Goal: Information Seeking & Learning: Learn about a topic

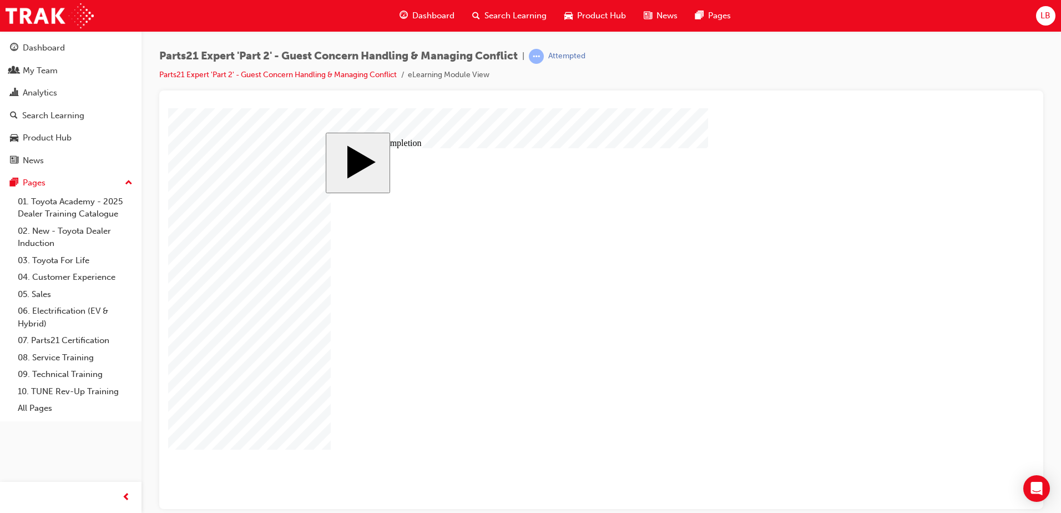
type input "2"
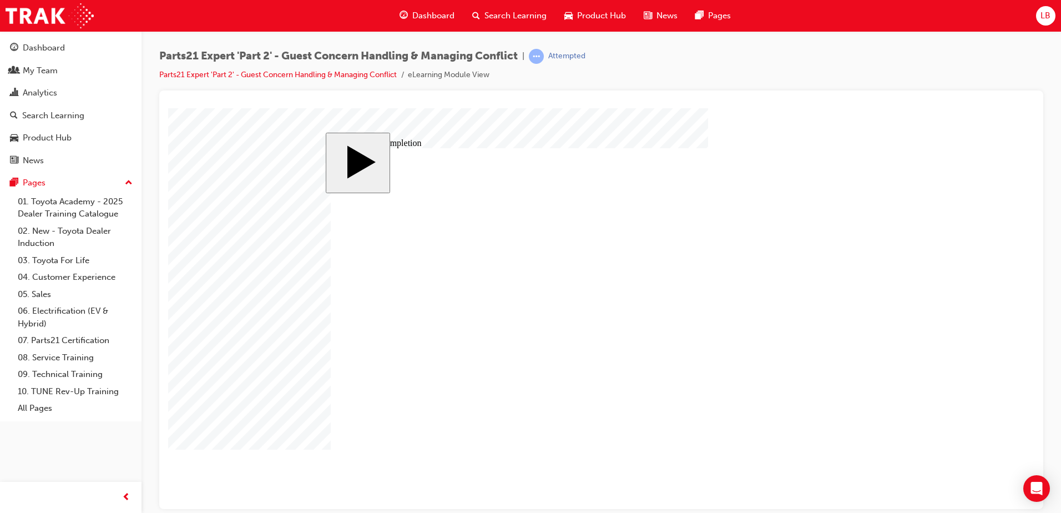
type input "20"
type input "1"
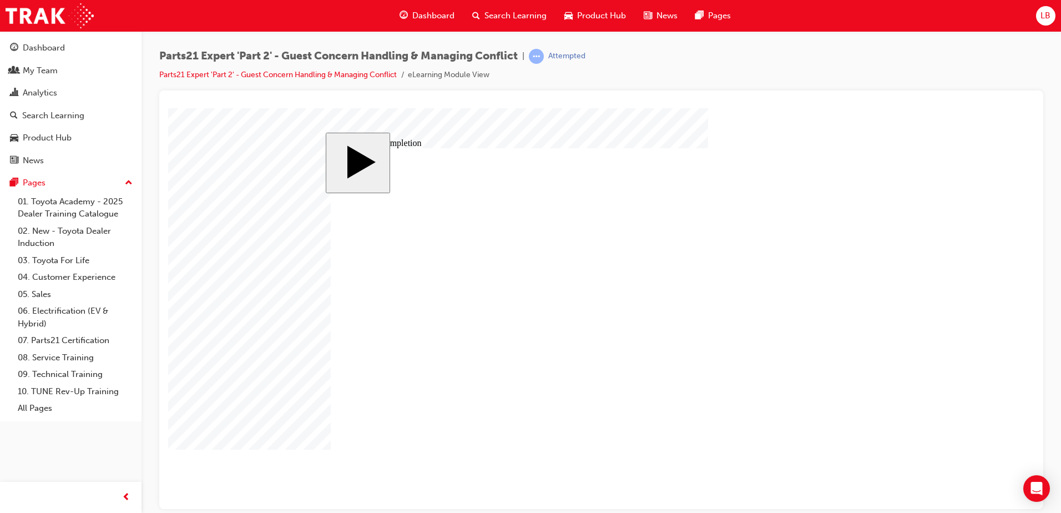
type input "14"
type input "6"
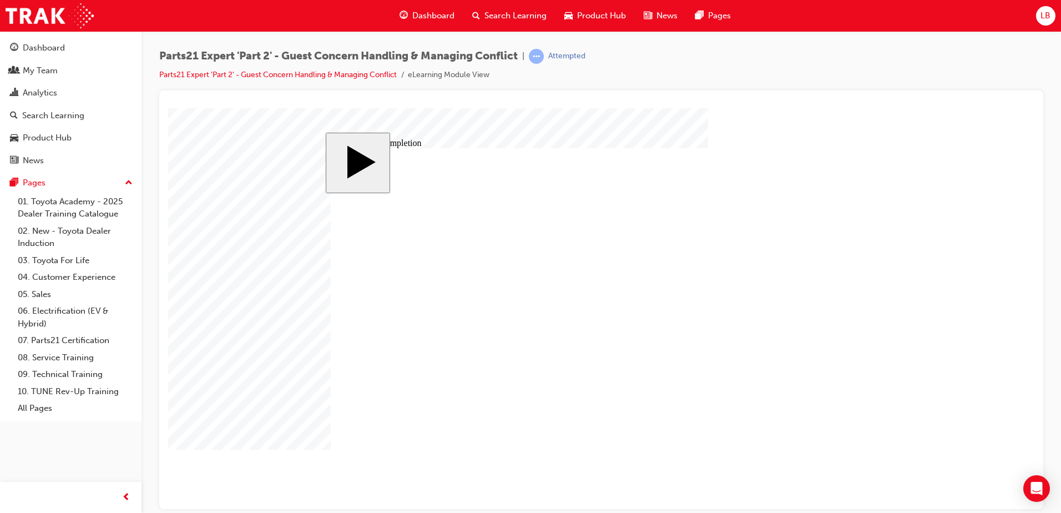
type input "6"
type input "4"
drag, startPoint x: 646, startPoint y: 354, endPoint x: 637, endPoint y: 354, distance: 9.4
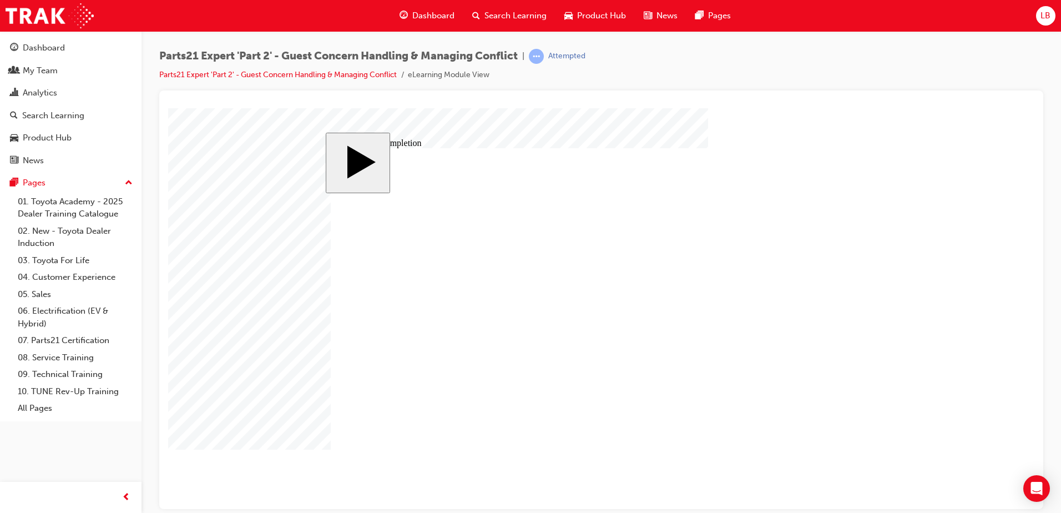
type input "3"
type input "4"
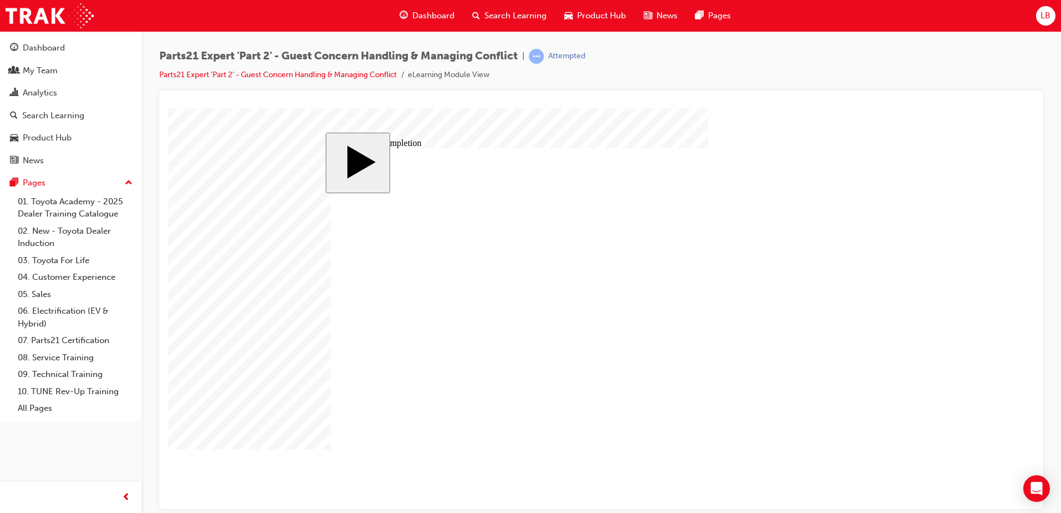
type input "4"
type input "7"
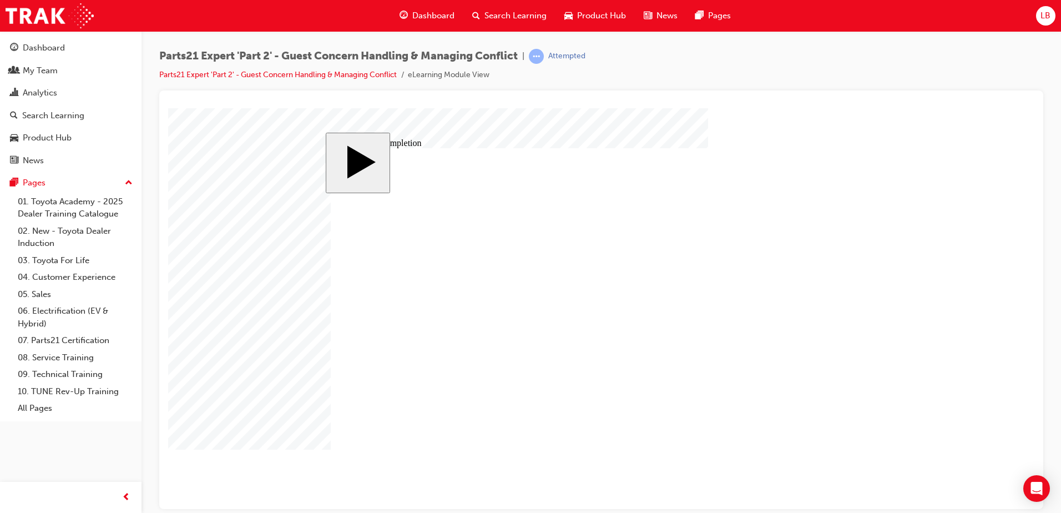
type input "75"
type input "4"
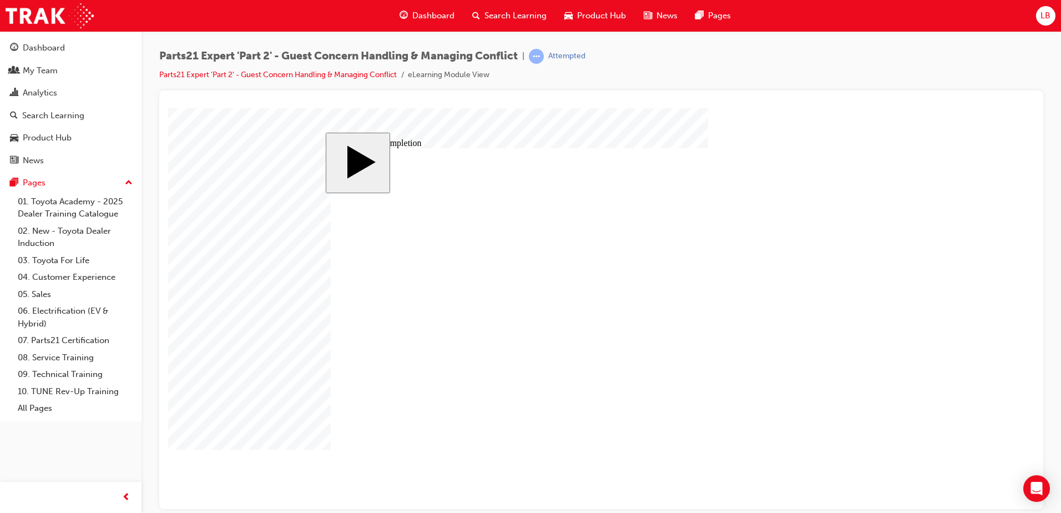
type input "4"
type input "6"
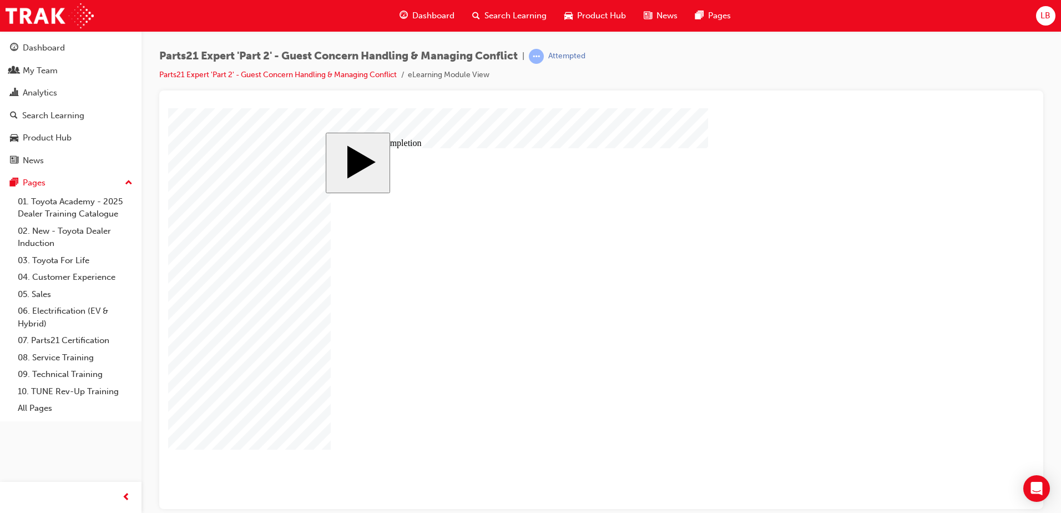
type input "8"
type input "80"
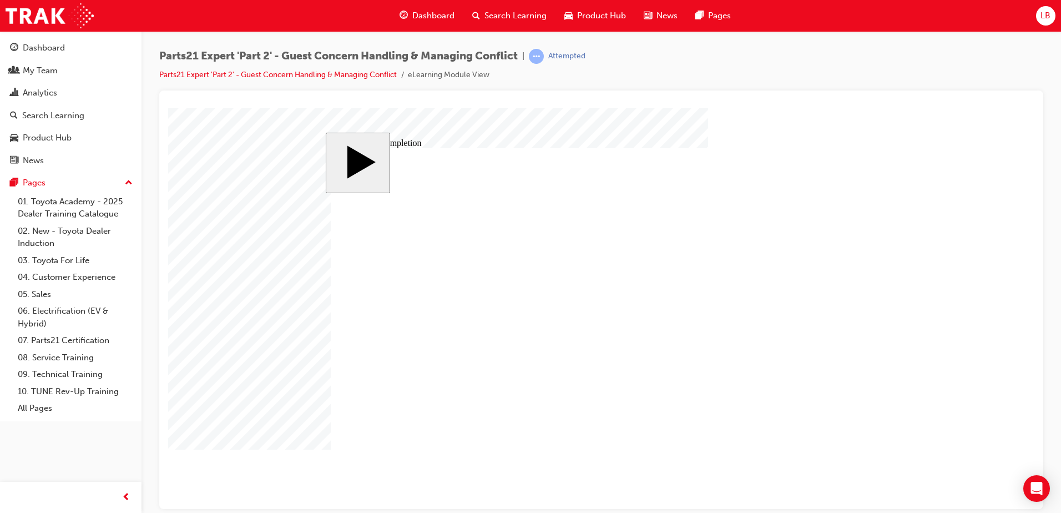
type input "1"
type input "14"
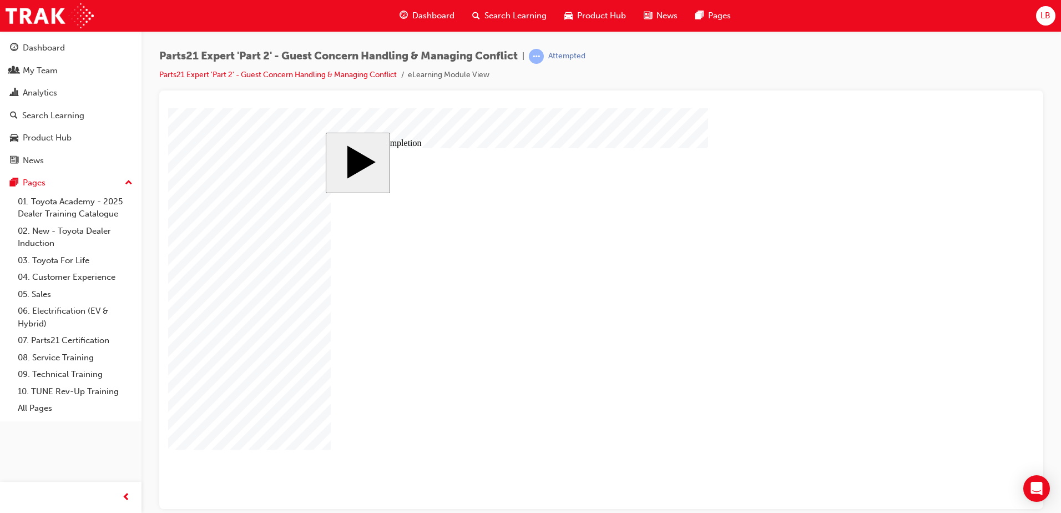
type input "2"
type input "20"
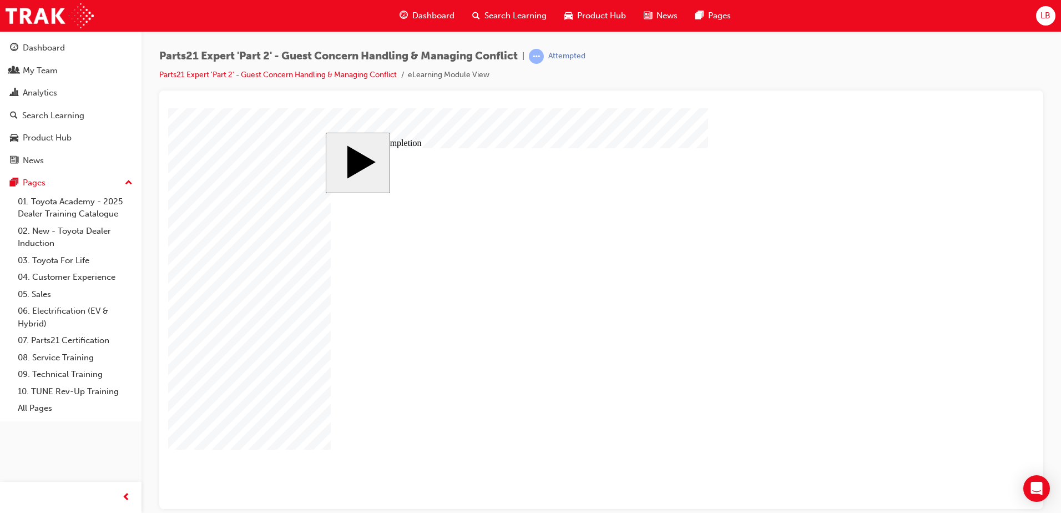
type input "6"
type input "65"
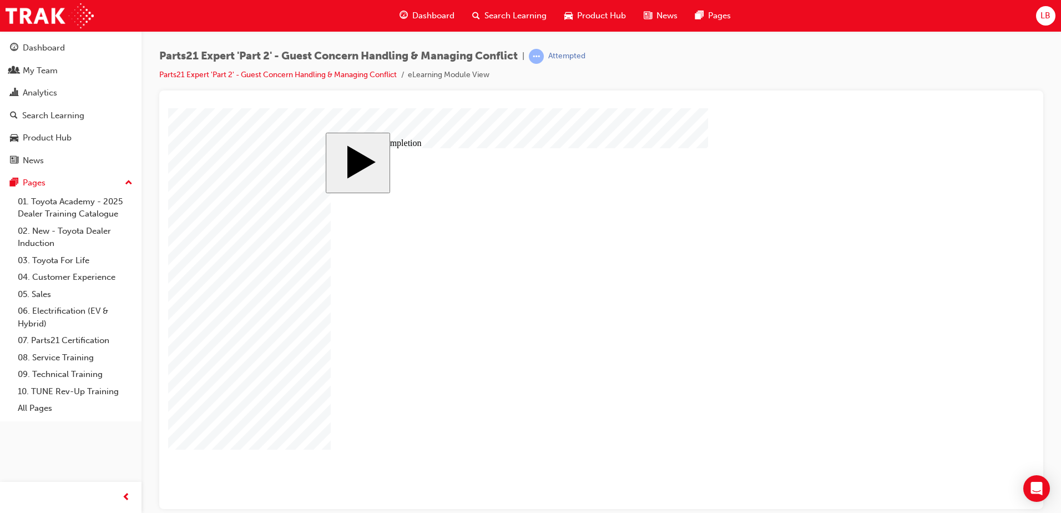
type input "20"
type input "14"
type input "6"
type input "3"
type input "75"
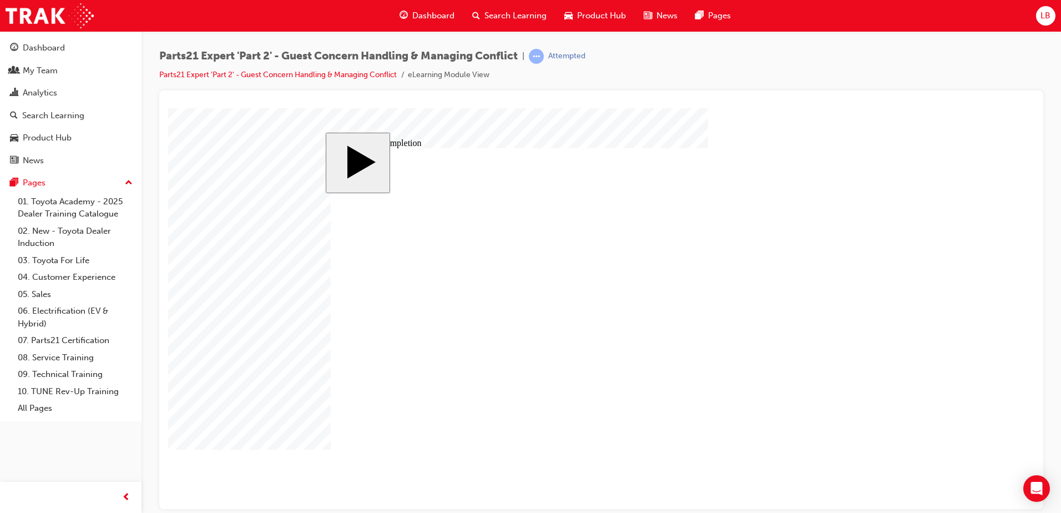
type input "4"
type input "6"
type input "80"
type input "14"
type input "20"
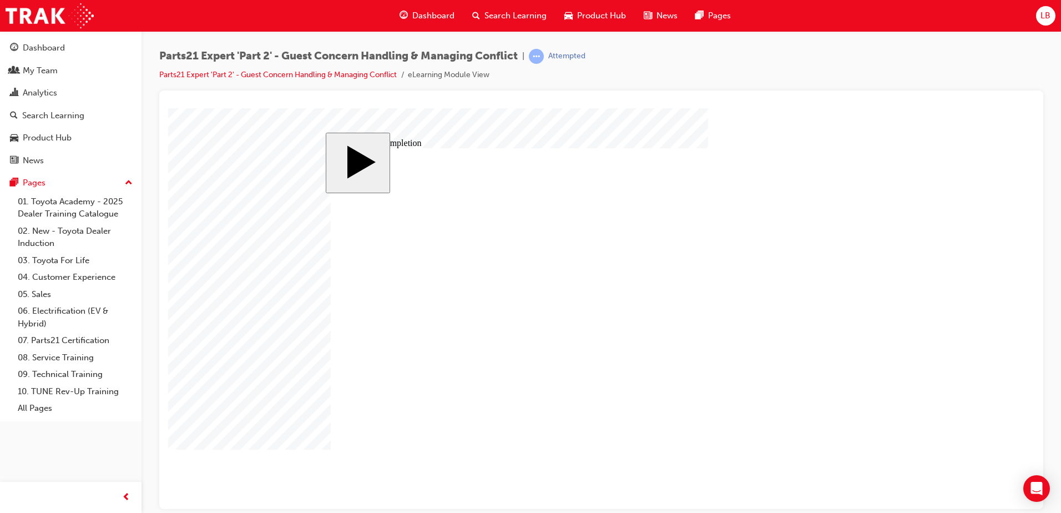
type input "65"
type input "20"
type input "14"
type input "6"
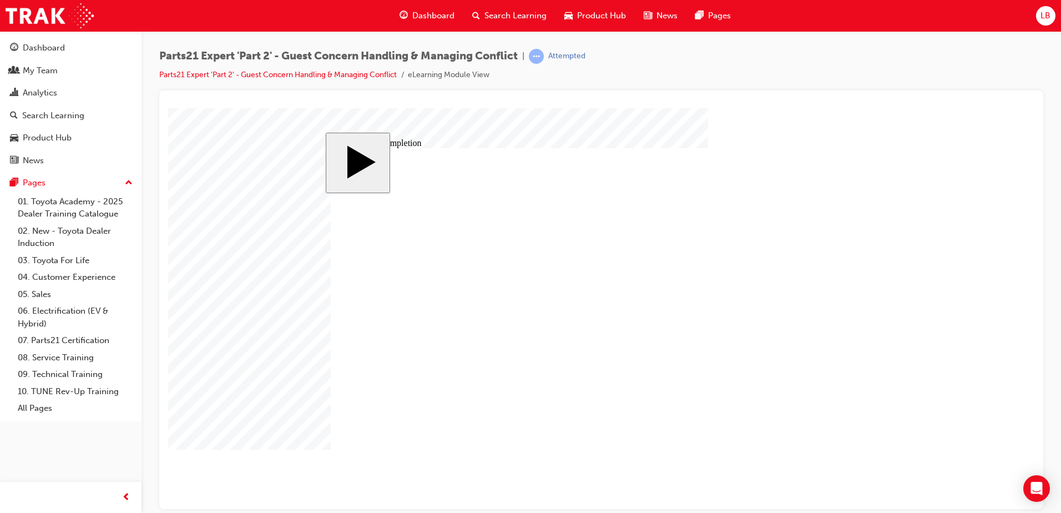
type input "3"
type input "75"
type input "4"
type input "6"
type input "80"
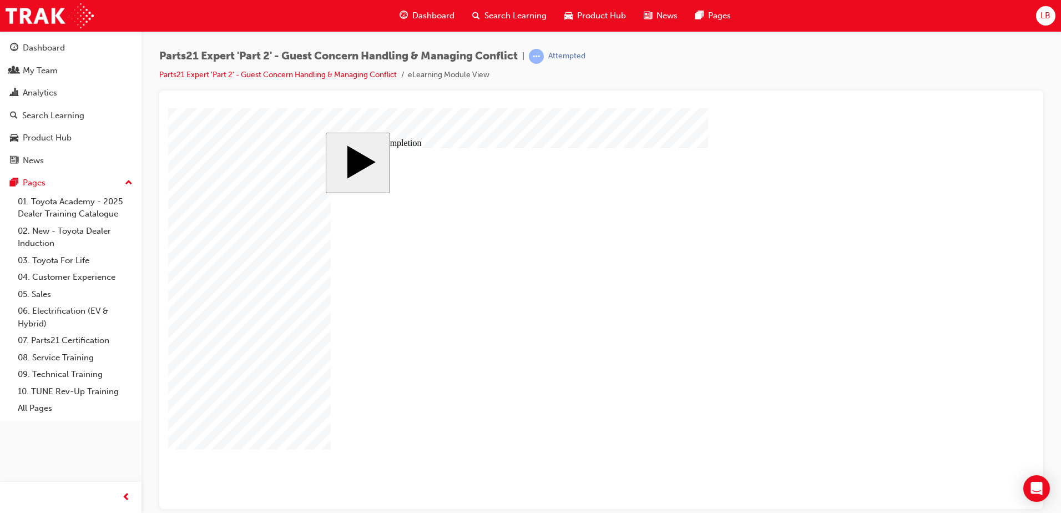
type input "14"
type input "20"
drag, startPoint x: 647, startPoint y: 423, endPoint x: 614, endPoint y: 418, distance: 32.5
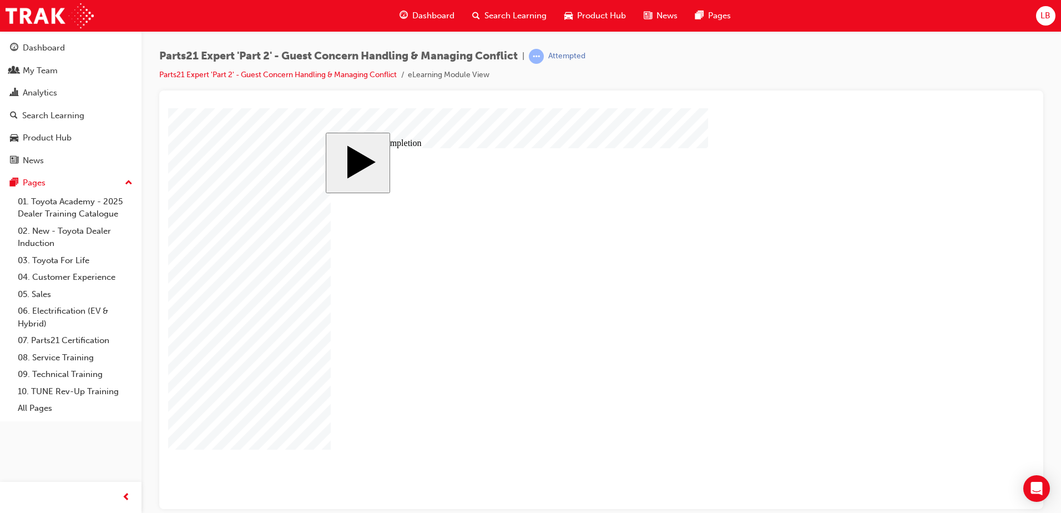
type input "6"
type input "60"
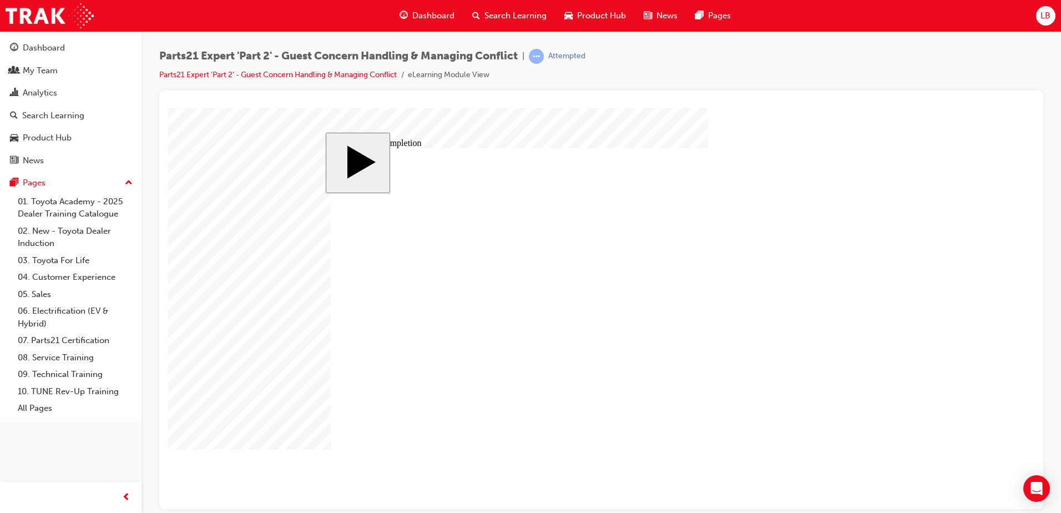
type input "20"
type input "14"
type input "6"
type input "3"
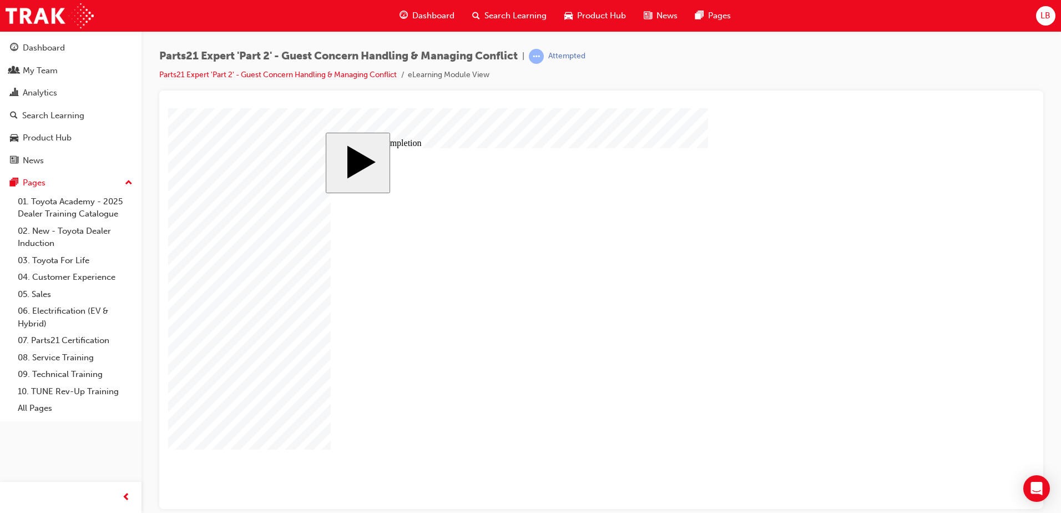
type input "75"
type input "4"
type input "6"
type input "80"
type input "14"
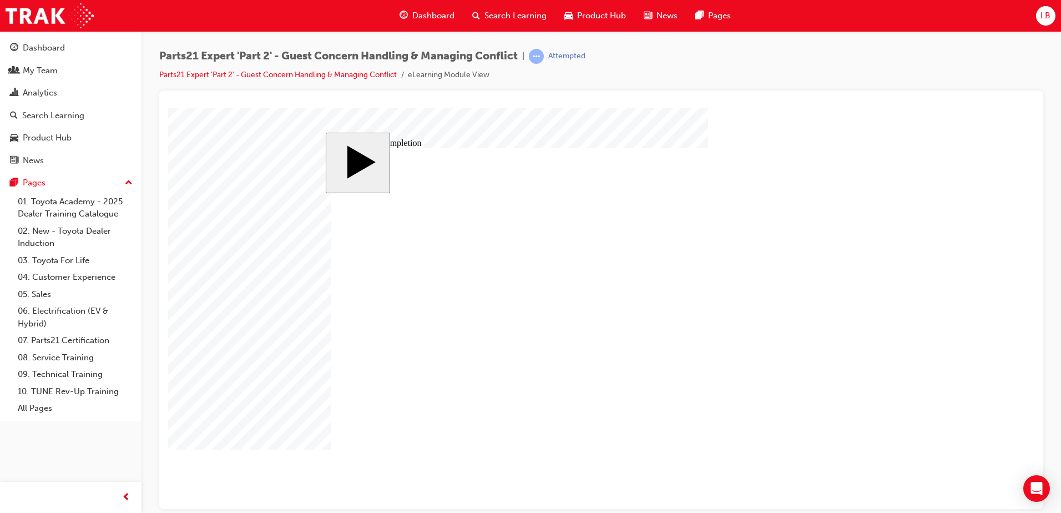
type input "20"
type input "60"
type input "20"
type input "14"
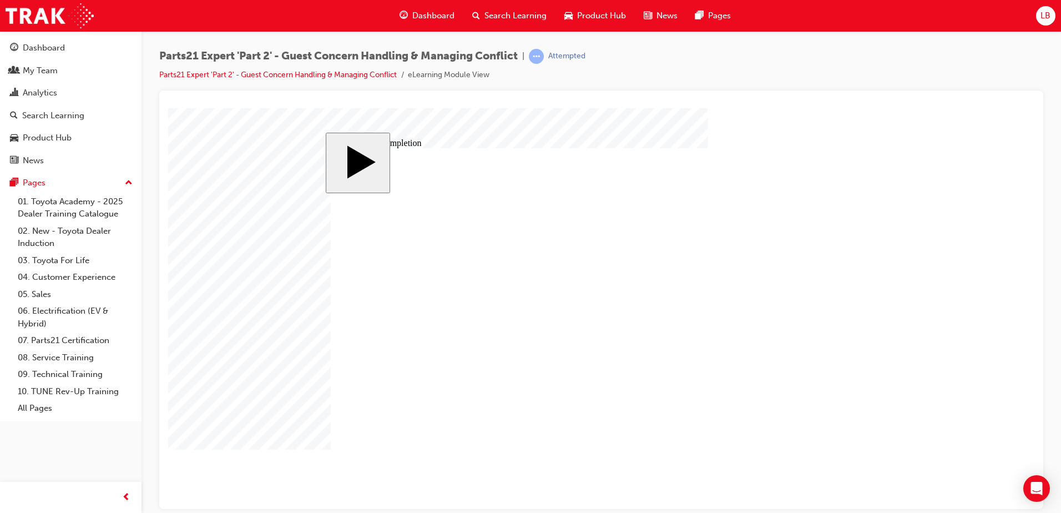
type input "6"
type input "3"
type input "75"
type input "4"
type input "6"
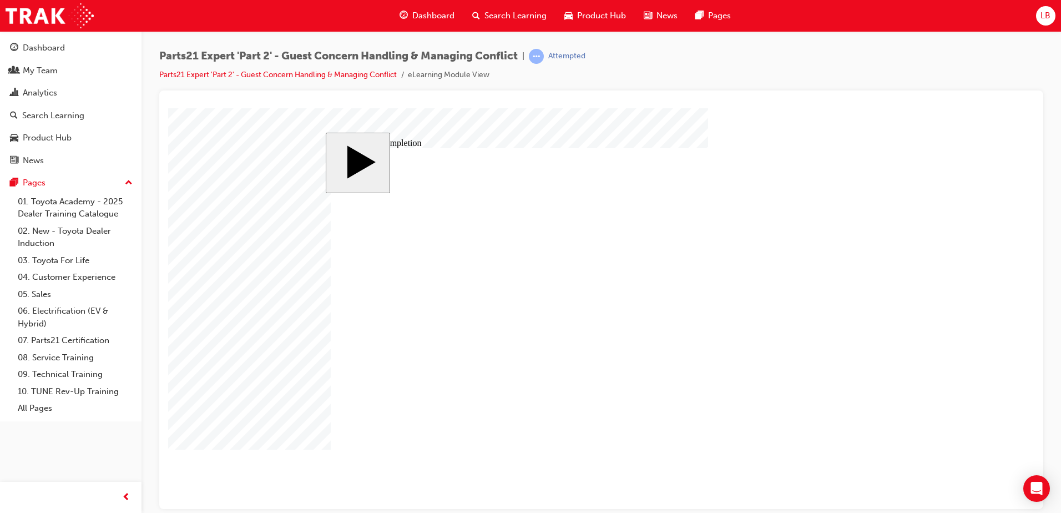
type input "80"
type input "14"
type input "20"
drag, startPoint x: 644, startPoint y: 420, endPoint x: 632, endPoint y: 420, distance: 11.7
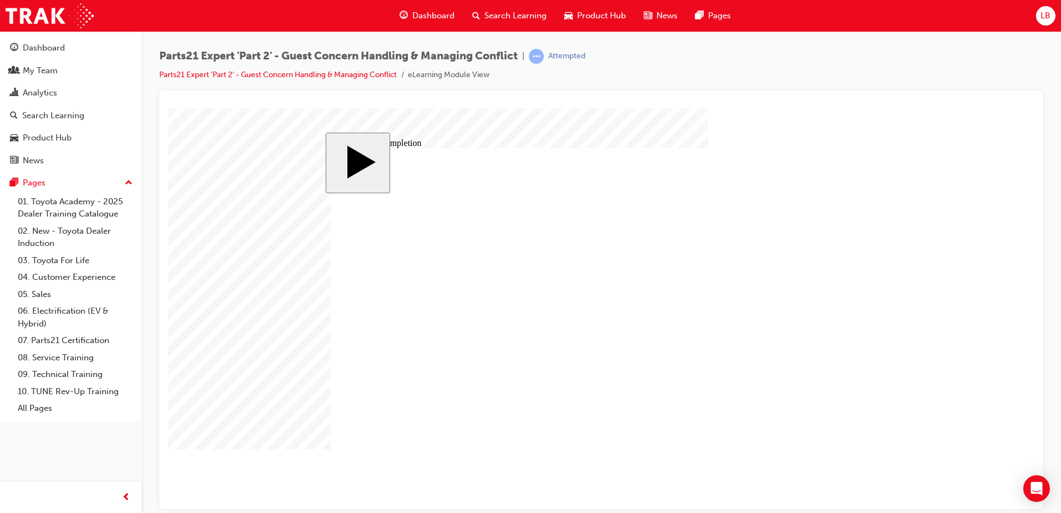
type input "7"
type input "70"
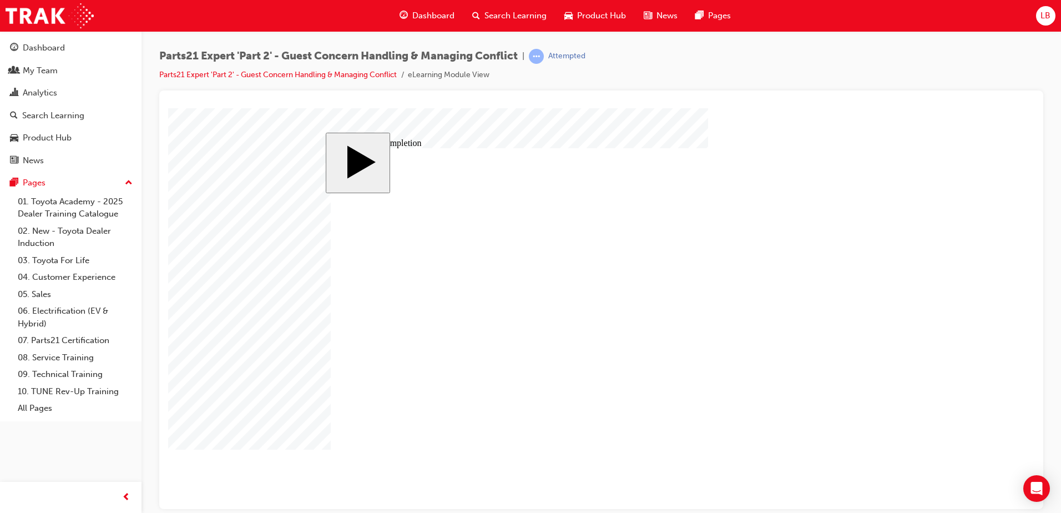
type input "20"
type input "14"
type input "6"
type input "3"
type input "75"
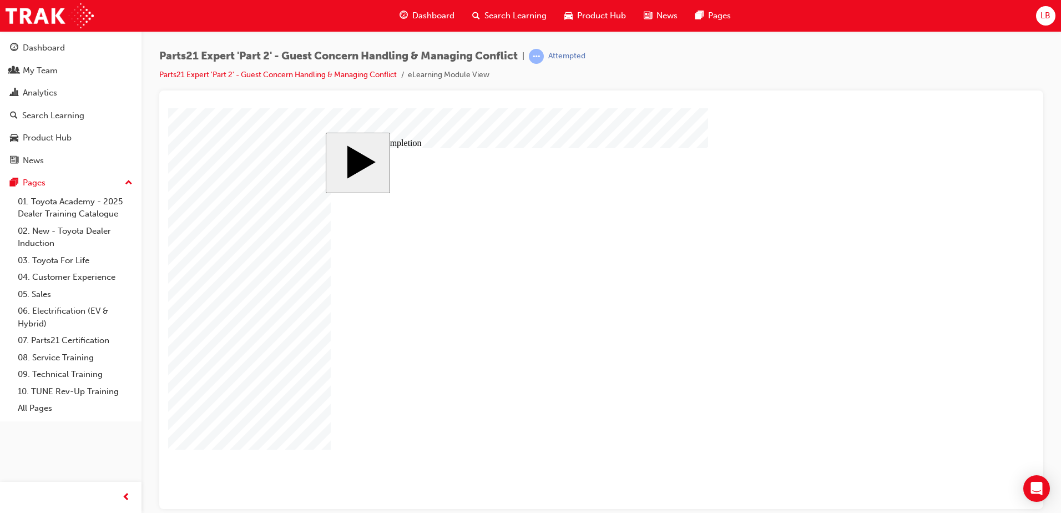
type input "4"
type input "6"
type input "80"
type input "14"
type input "20"
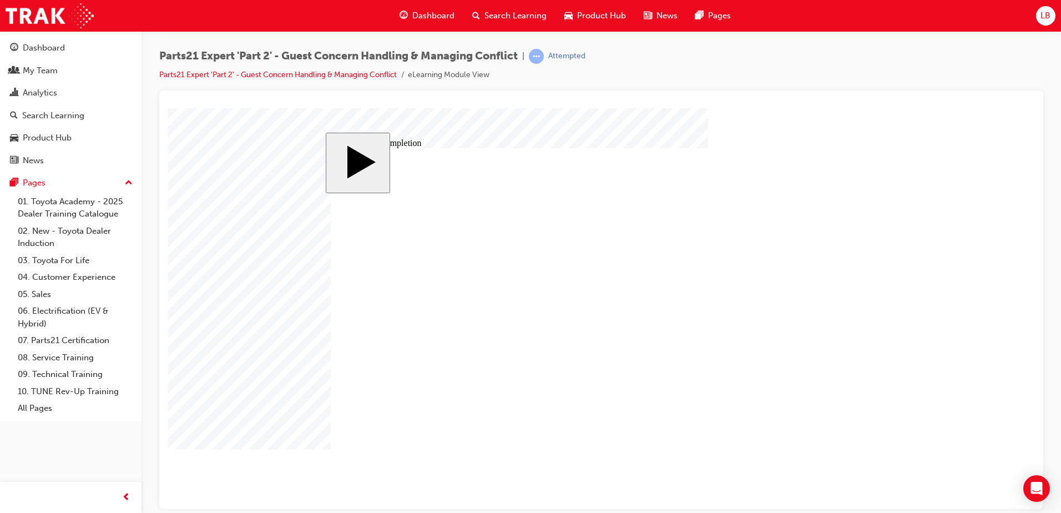
type input "70"
type input "20"
type input "14"
type input "6"
type input "3"
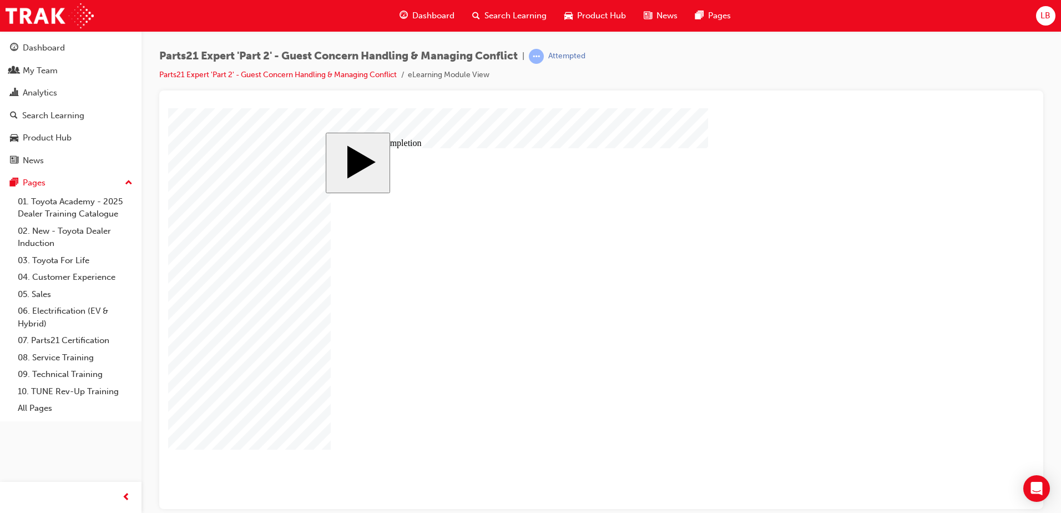
type input "75"
type input "4"
type input "6"
type input "80"
type input "14"
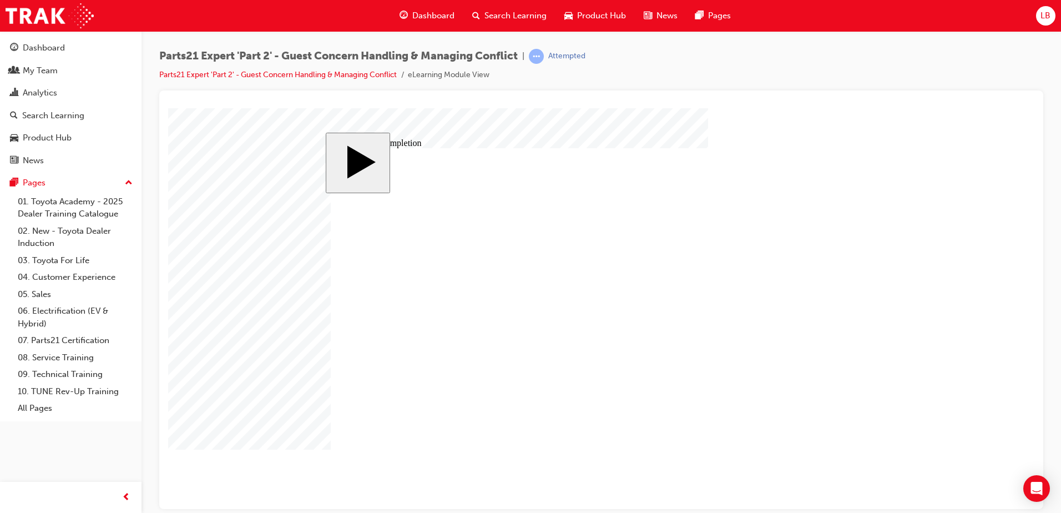
type input "20"
type input "7"
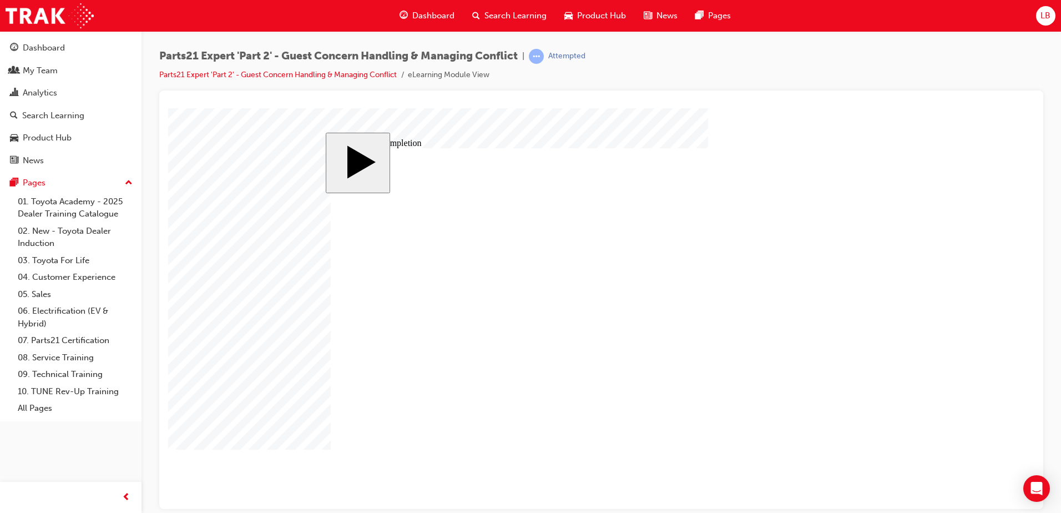
type input "6"
type input "60"
type input "6"
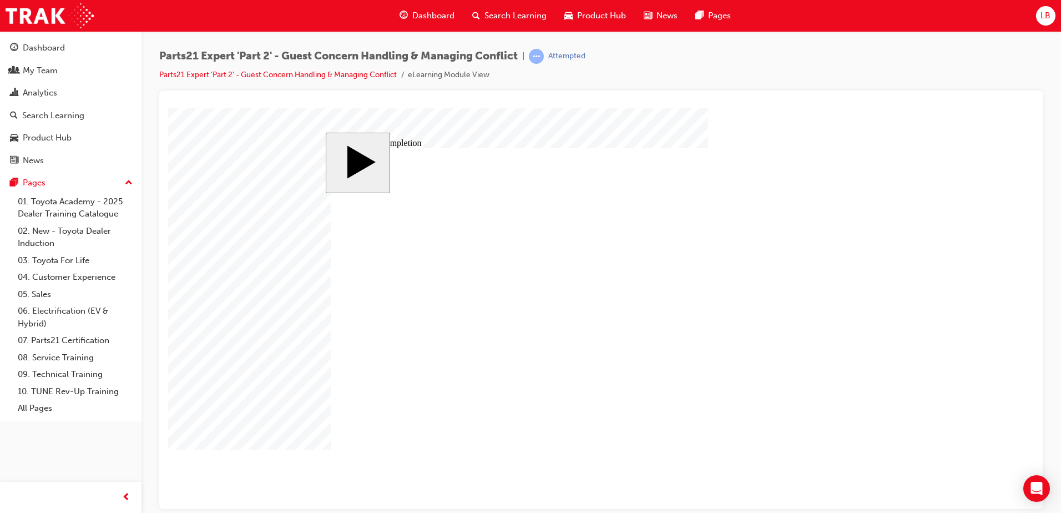
type input "6"
drag, startPoint x: 648, startPoint y: 397, endPoint x: 630, endPoint y: 397, distance: 18.3
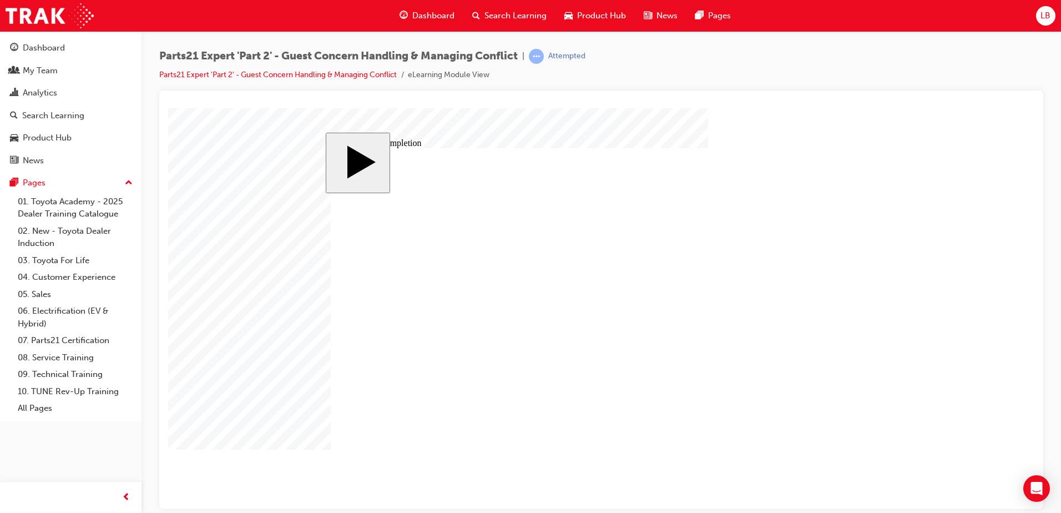
type input "7"
type input "75"
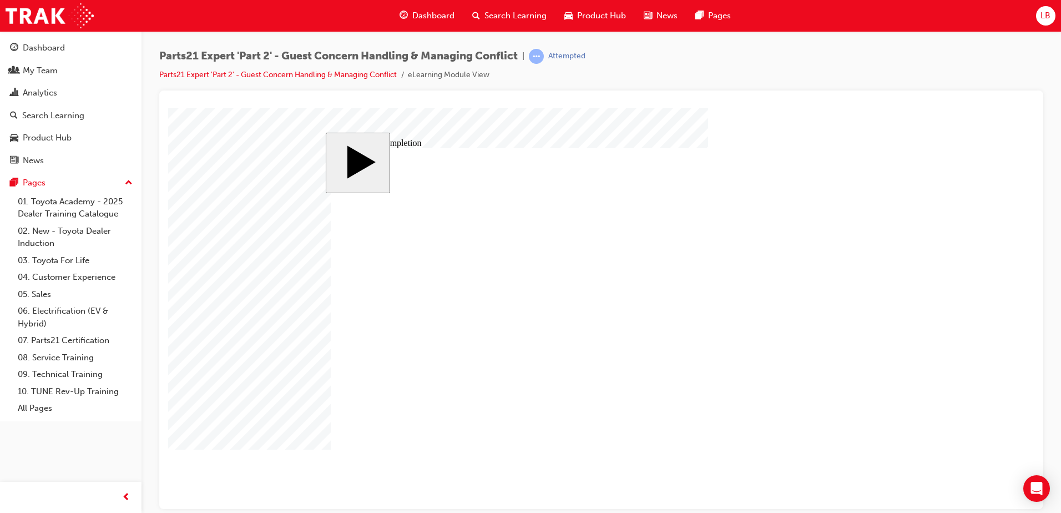
type input "20"
type input "14"
type input "6"
type input "3"
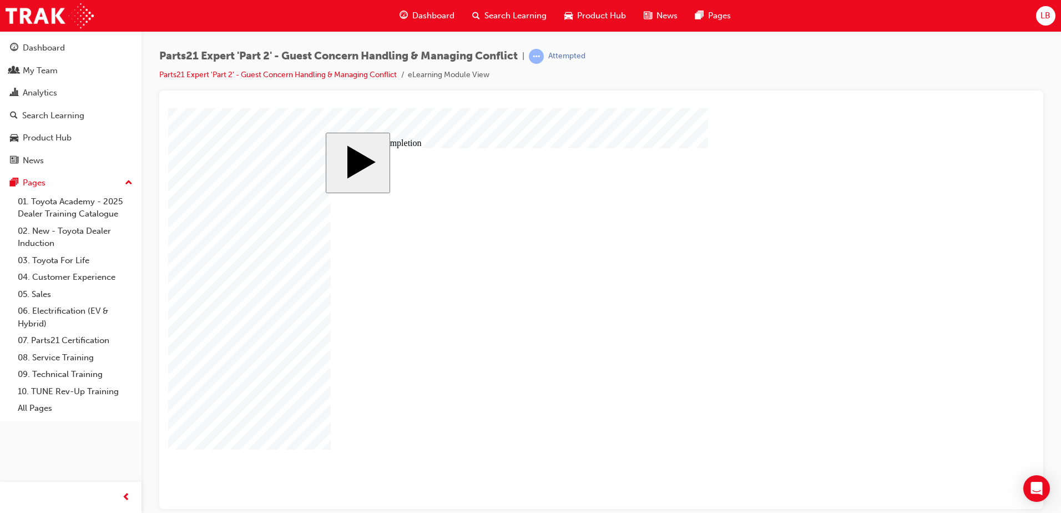
type input "75"
type input "4"
type input "6"
type input "75"
type input "14"
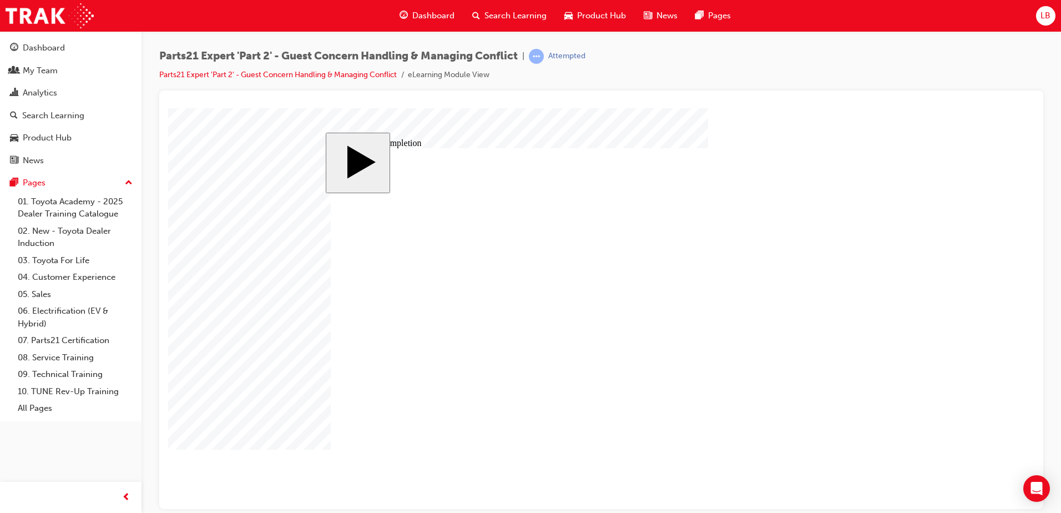
type input "20"
type input "6"
type input "20"
type input "14"
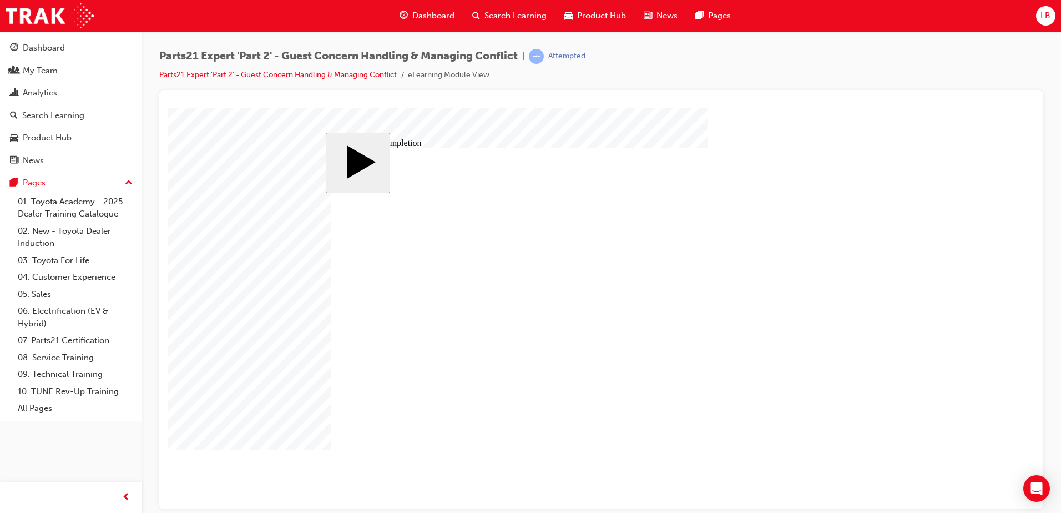
type input "6"
type input "3"
type input "75"
type input "4"
type input "6"
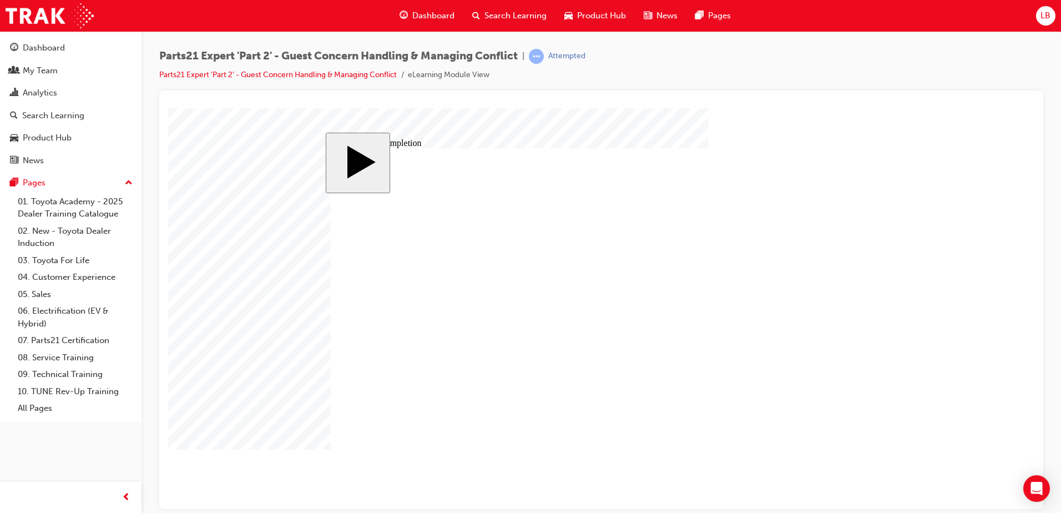
type input "75"
type input "14"
type input "20"
type input "6"
click at [231, 290] on body "slide: Course Completion Rectangle 1 Rectangle 2 That was incorrect, please try…" at bounding box center [601, 308] width 866 height 401
